Goal: Find specific page/section: Find specific page/section

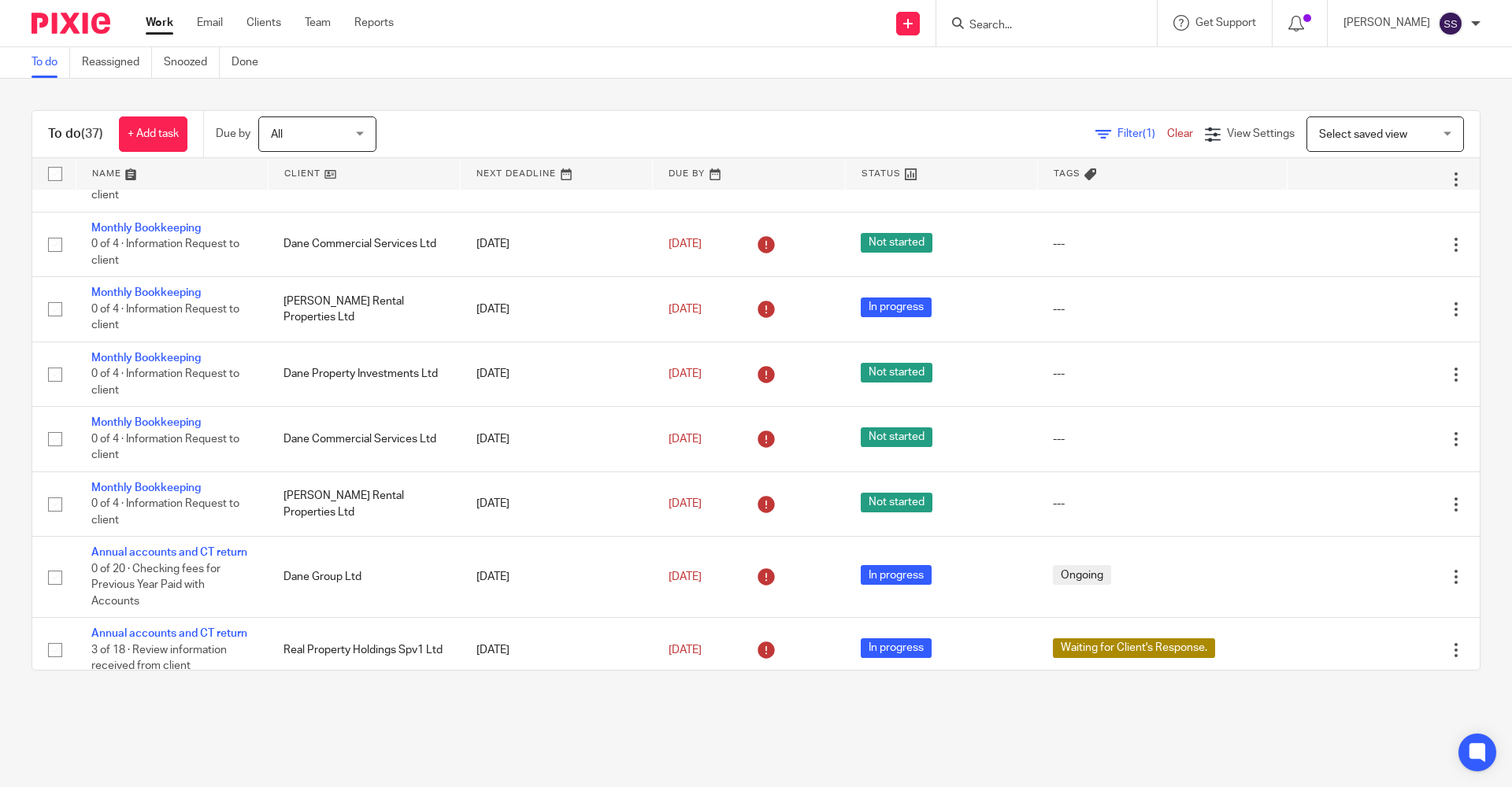
scroll to position [147, 0]
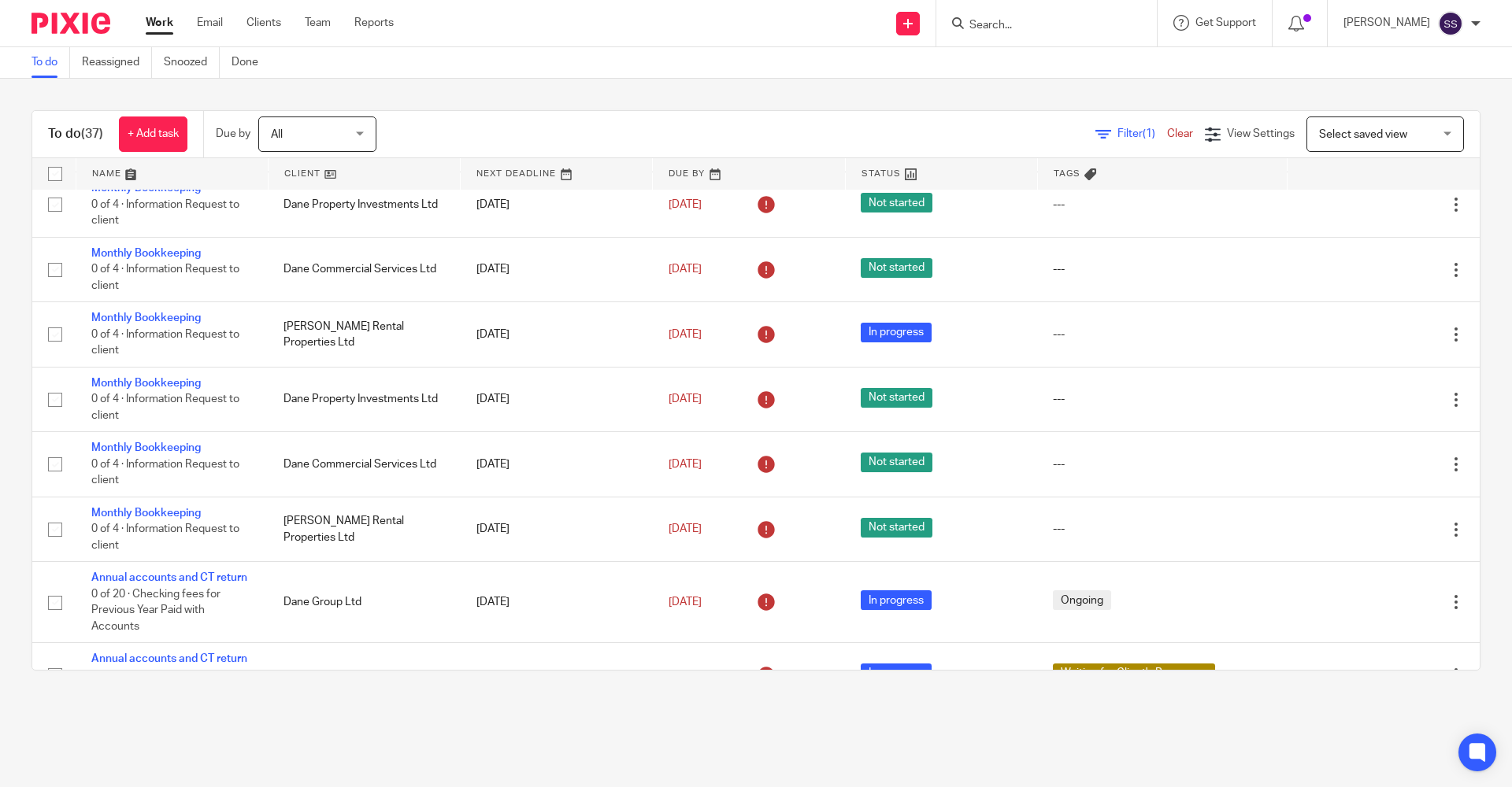
drag, startPoint x: 1059, startPoint y: 13, endPoint x: 1026, endPoint y: 19, distance: 33.5
click at [1058, 14] on form at bounding box center [1051, 23] width 168 height 20
click at [1018, 20] on input "Search" at bounding box center [1038, 26] width 141 height 14
type input "dane Commercial"
click at [1069, 80] on link at bounding box center [1114, 68] width 299 height 37
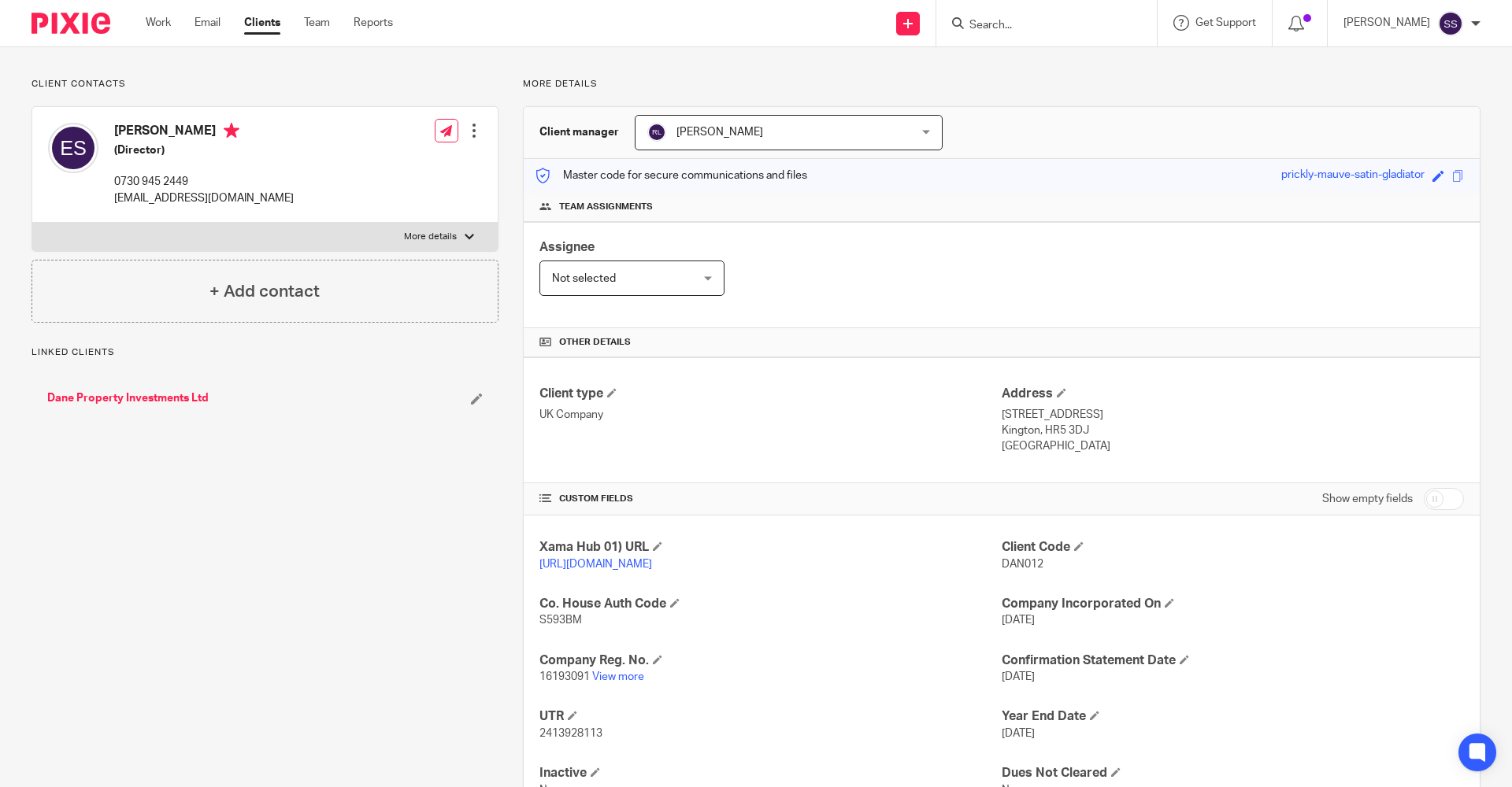
scroll to position [172, 0]
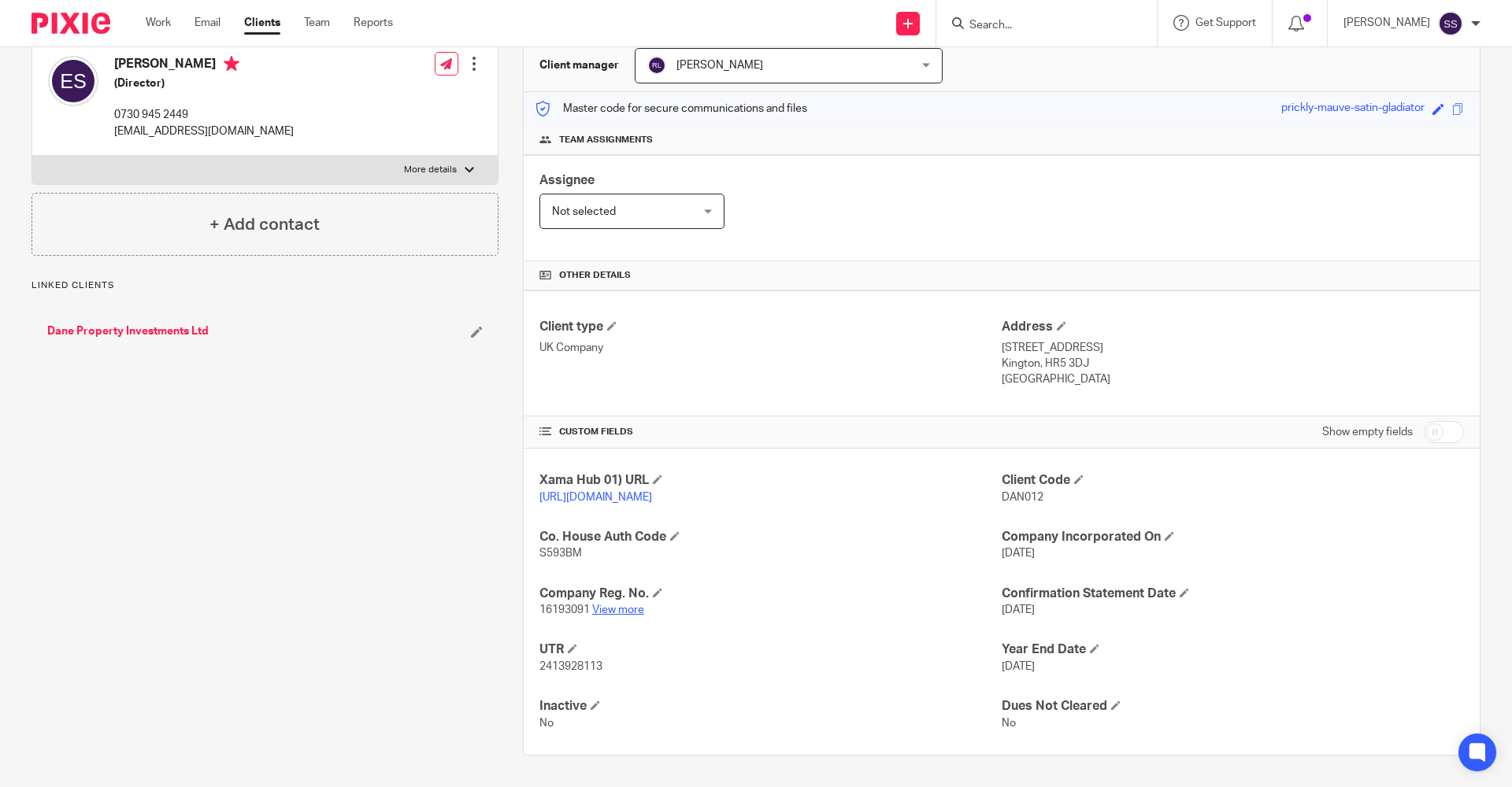
click at [603, 611] on link "View more" at bounding box center [617, 610] width 52 height 11
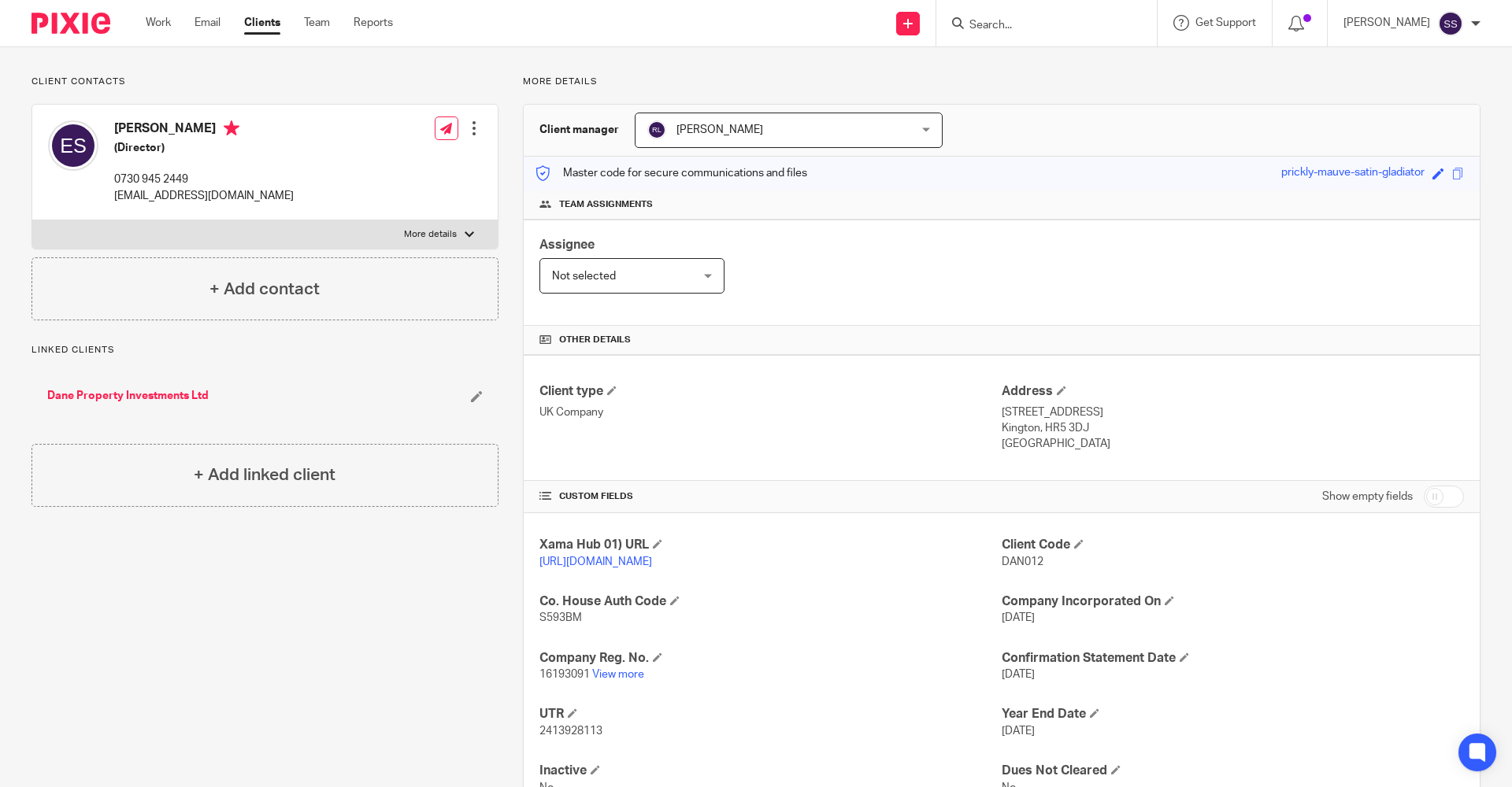
scroll to position [0, 0]
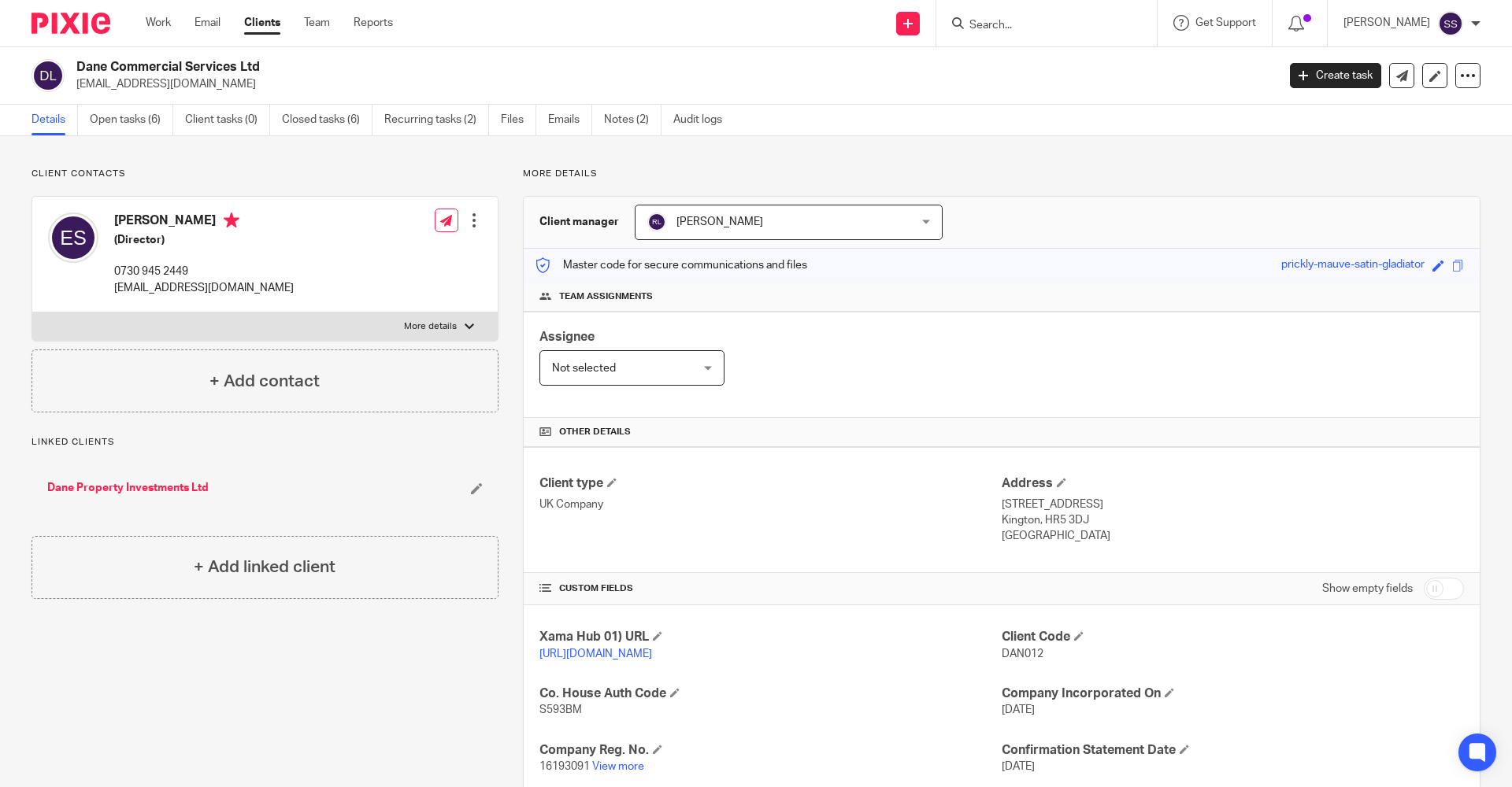
click at [173, 29] on ul "Work Email Clients Team Reports" at bounding box center [280, 23] width 271 height 16
click at [159, 21] on link "Work" at bounding box center [158, 23] width 25 height 16
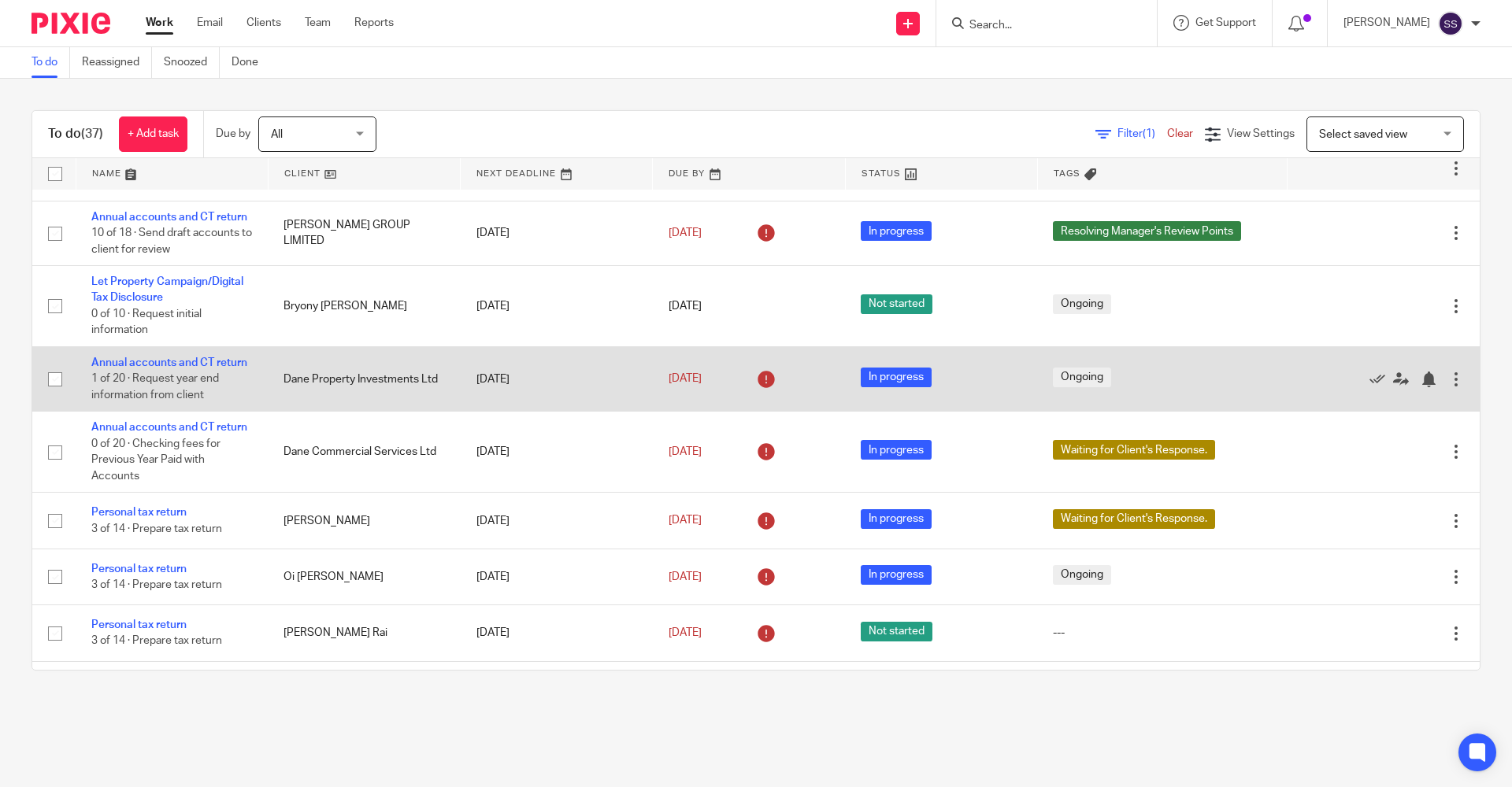
scroll to position [630, 0]
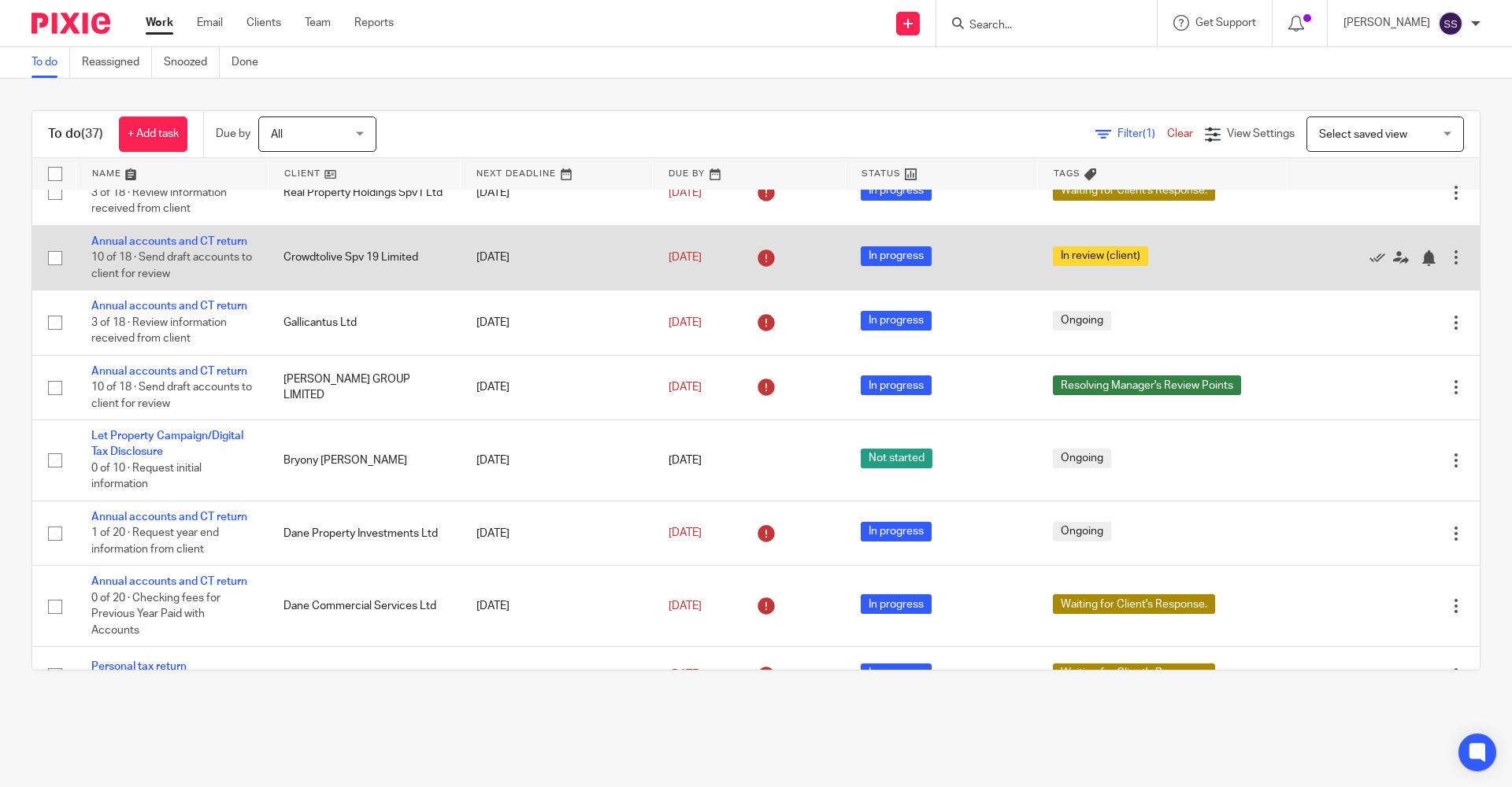
click at [141, 265] on td "Annual accounts and CT return 10 of 18 · Send draft accounts to client for revi…" at bounding box center [172, 257] width 192 height 64
click at [144, 265] on td "Annual accounts and CT return 10 of 18 · Send draft accounts to client for revi…" at bounding box center [172, 257] width 192 height 64
click at [150, 247] on link "Annual accounts and CT return" at bounding box center [169, 241] width 156 height 11
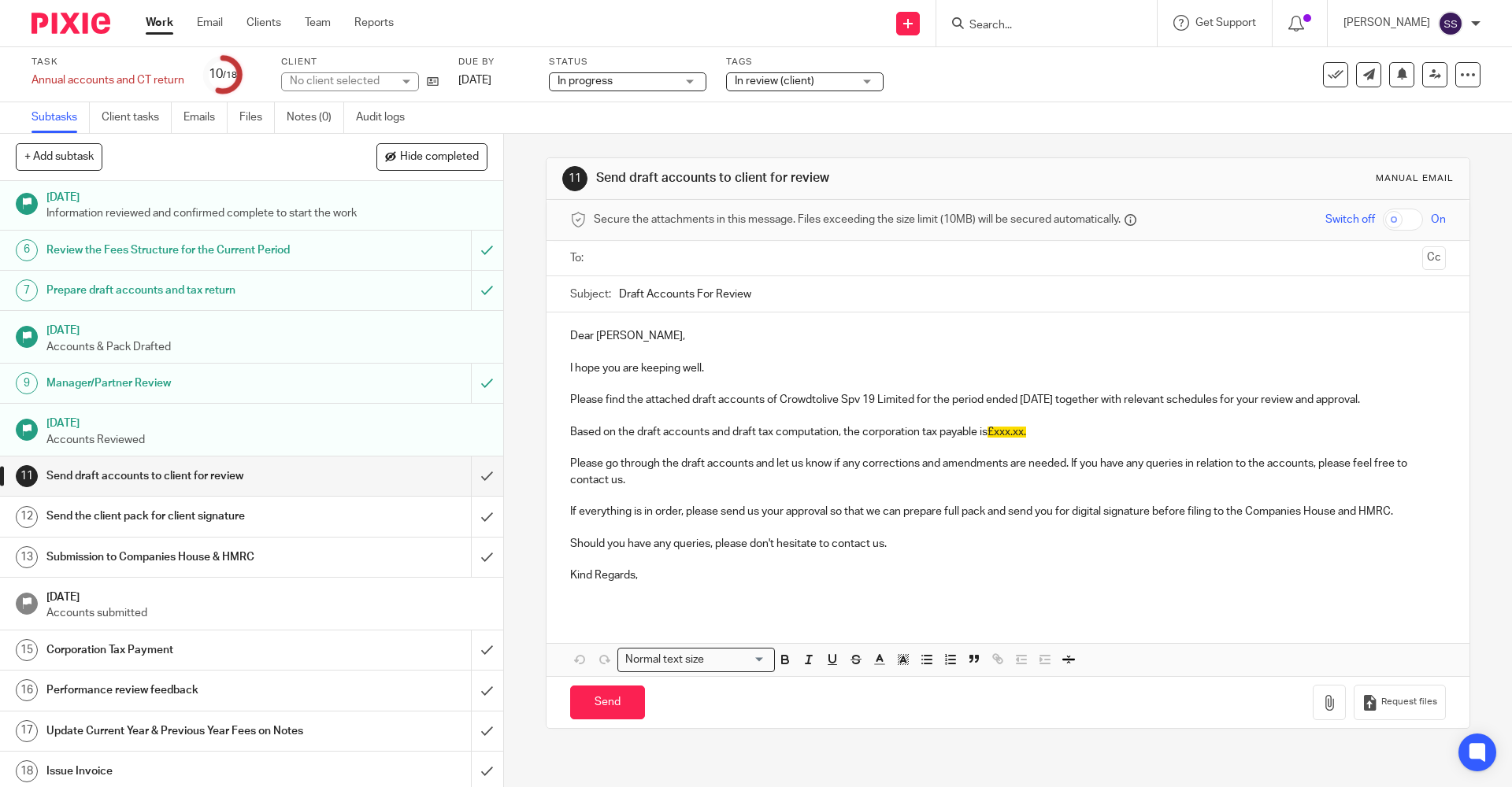
scroll to position [182, 0]
click at [1471, 498] on div "11 Send draft accounts to client for review Manual email Secure the attachments…" at bounding box center [1007, 460] width 1008 height 654
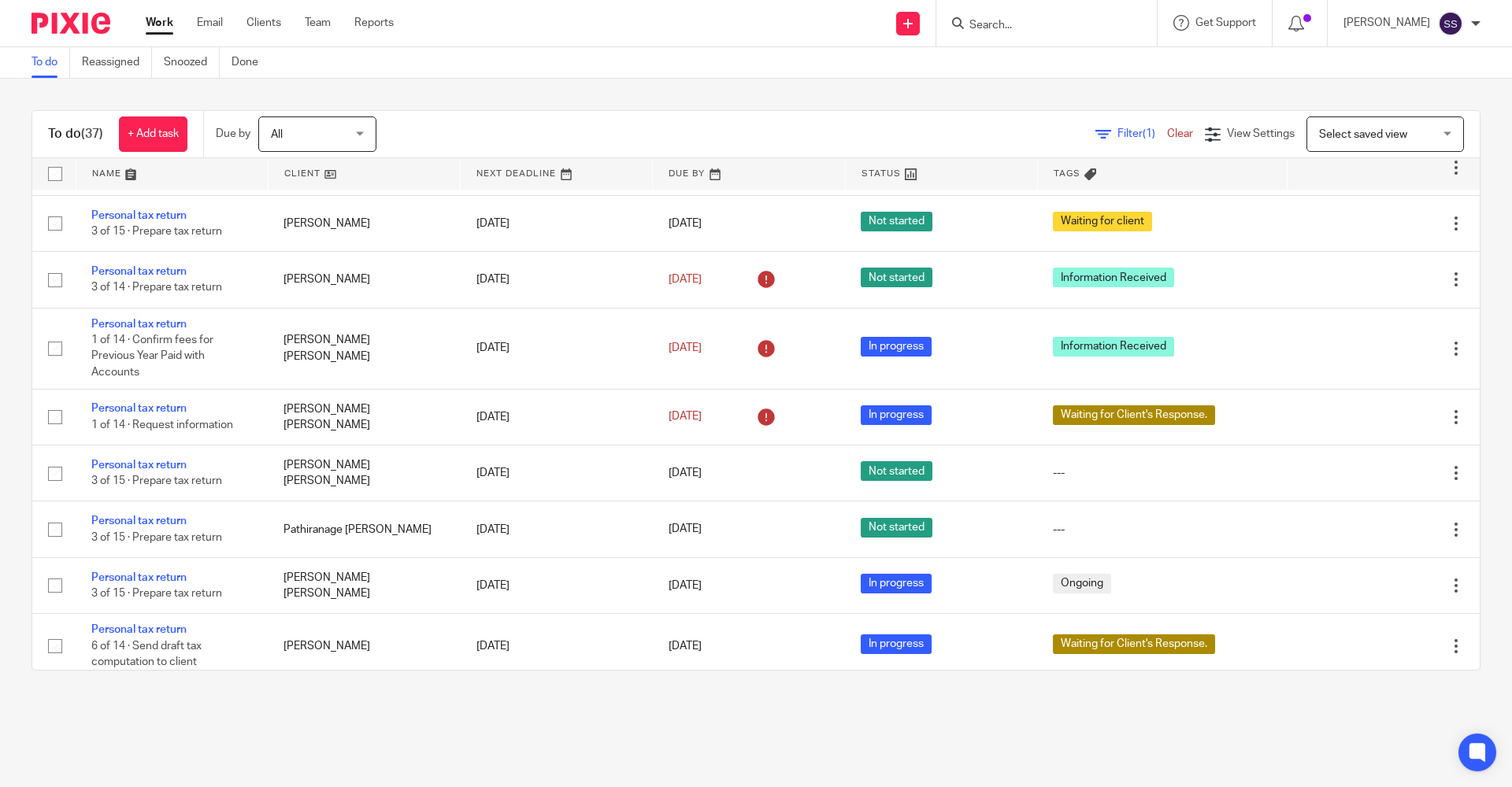
scroll to position [1721, 0]
